Goal: Transaction & Acquisition: Obtain resource

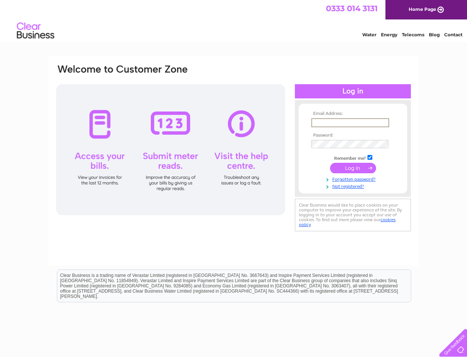
click at [371, 121] on input "text" at bounding box center [350, 122] width 78 height 9
click at [332, 122] on input "text" at bounding box center [350, 122] width 78 height 9
paste input "isimpson@caleyoffice.com"
type input "isimpson@caleyoffice.com"
click at [355, 168] on input "submit" at bounding box center [353, 167] width 46 height 10
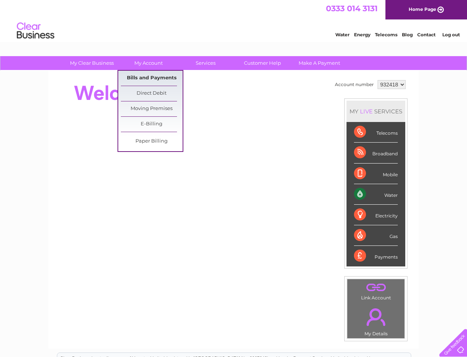
click at [150, 76] on link "Bills and Payments" at bounding box center [152, 78] width 62 height 15
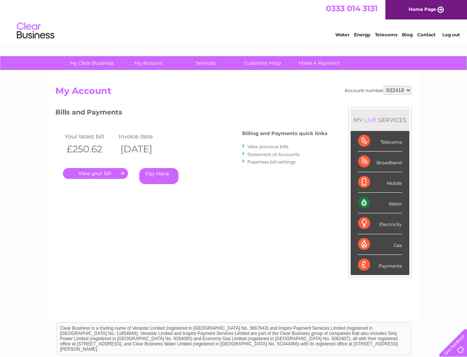
click at [83, 172] on link "." at bounding box center [95, 173] width 65 height 11
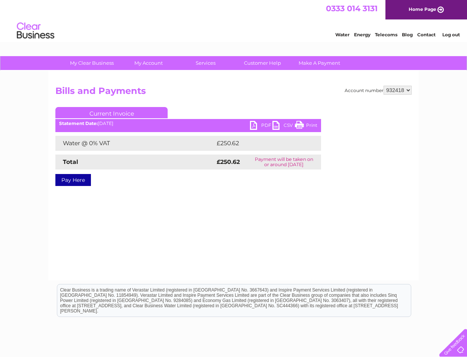
click at [257, 129] on link "PDF" at bounding box center [261, 126] width 22 height 11
